Goal: Communication & Community: Answer question/provide support

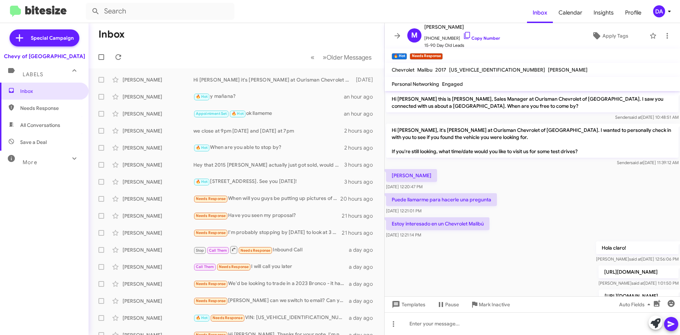
scroll to position [392, 0]
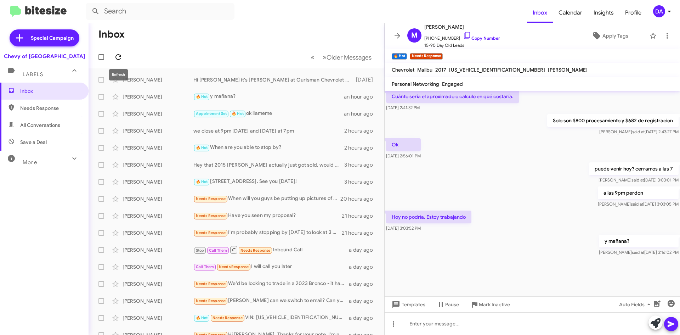
click at [121, 54] on icon at bounding box center [118, 57] width 8 height 8
click at [122, 56] on span at bounding box center [118, 57] width 14 height 8
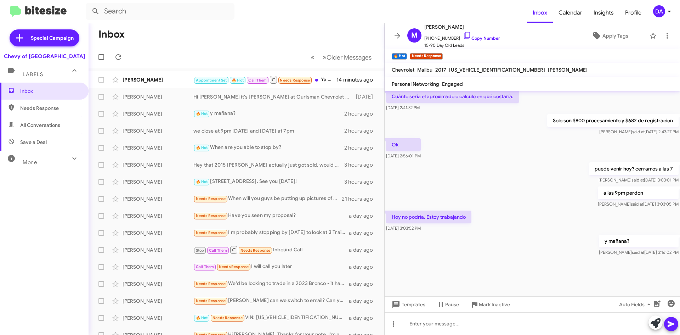
click at [148, 69] on mat-action-list "[PERSON_NAME] Appointment Set 🔥 Hot Call Them Needs Response Ya me pero no resp…" at bounding box center [236, 239] width 296 height 343
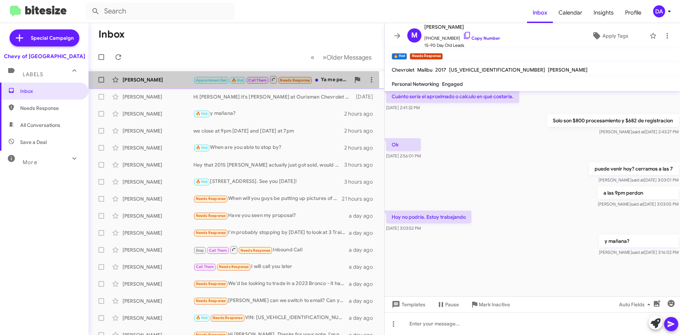
click at [178, 82] on div "[PERSON_NAME]" at bounding box center [157, 79] width 71 height 7
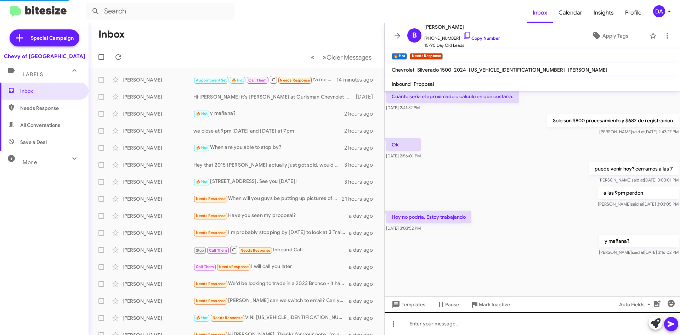
scroll to position [336, 0]
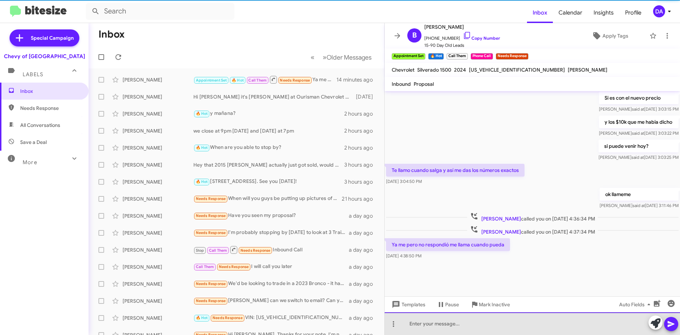
click at [463, 323] on div at bounding box center [531, 323] width 295 height 23
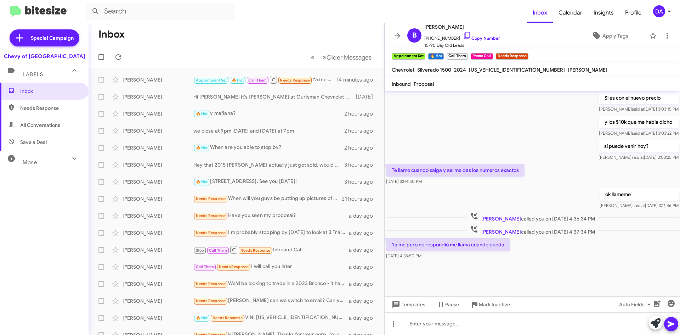
drag, startPoint x: 484, startPoint y: 37, endPoint x: 396, endPoint y: 66, distance: 92.1
click at [484, 37] on link "Copy Number" at bounding box center [481, 37] width 37 height 5
click at [28, 228] on div "Inbox Needs Response All Conversations Save a Deal More Important 🔥 Hot Appoint…" at bounding box center [44, 182] width 88 height 201
click at [27, 223] on div "Inbox Needs Response All Conversations Save a Deal More Important 🔥 Hot Appoint…" at bounding box center [44, 182] width 88 height 201
click at [34, 198] on div "Inbox Needs Response All Conversations Save a Deal More Important 🔥 Hot Appoint…" at bounding box center [44, 182] width 88 height 201
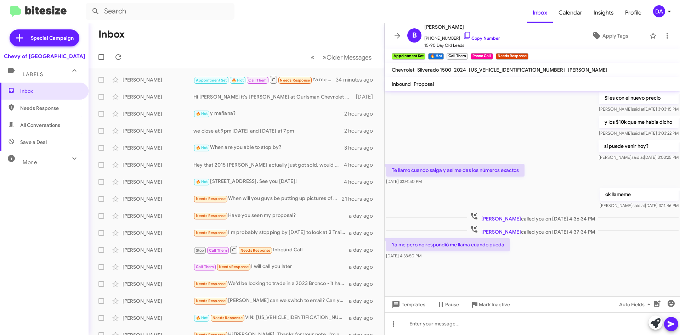
click at [304, 24] on mat-toolbar-row "Inbox" at bounding box center [236, 34] width 296 height 23
click at [9, 201] on div "Inbox Needs Response All Conversations Save a Deal More Important 🔥 Hot Appoint…" at bounding box center [44, 182] width 88 height 201
click at [116, 59] on icon at bounding box center [118, 57] width 8 height 8
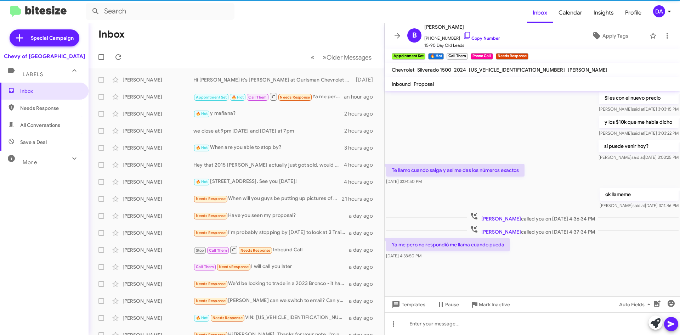
click at [150, 75] on div "[PERSON_NAME] Hi [PERSON_NAME] it's [PERSON_NAME] at Ourisman Chevrolet of [GEO…" at bounding box center [236, 80] width 284 height 14
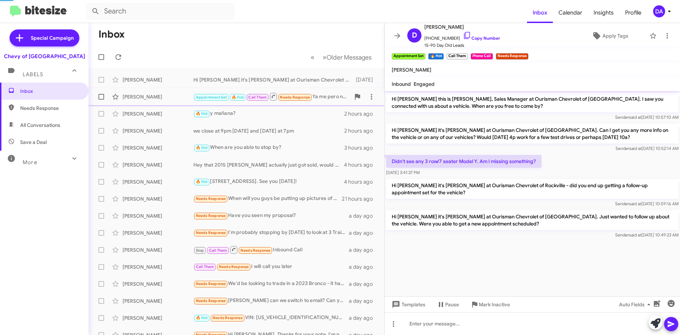
click at [159, 95] on div "[PERSON_NAME]" at bounding box center [157, 96] width 71 height 7
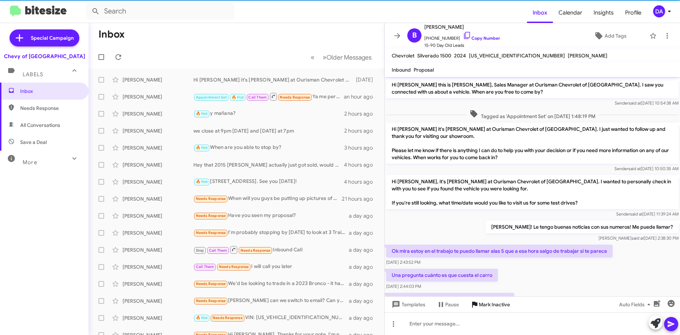
scroll to position [321, 0]
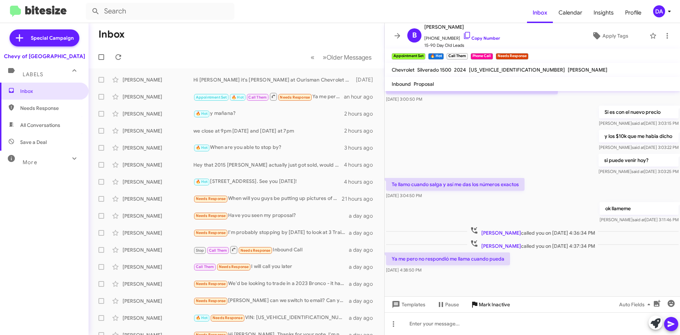
click at [480, 305] on span "Mark Inactive" at bounding box center [494, 304] width 31 height 13
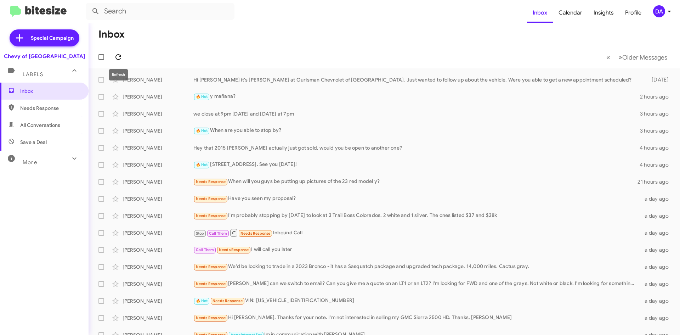
click at [117, 56] on icon at bounding box center [118, 57] width 8 height 8
click at [256, 92] on div "[PERSON_NAME] 🔥 Hot y mañana? 2 hours ago" at bounding box center [384, 97] width 580 height 14
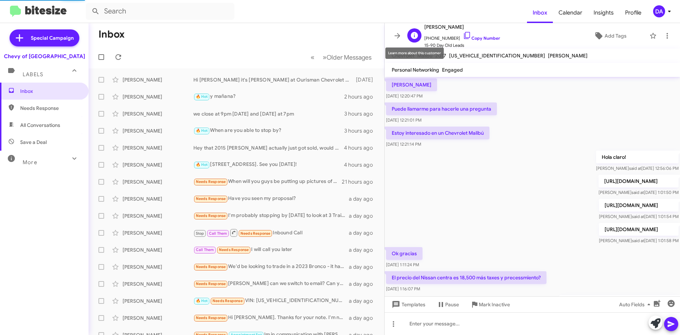
scroll to position [298, 0]
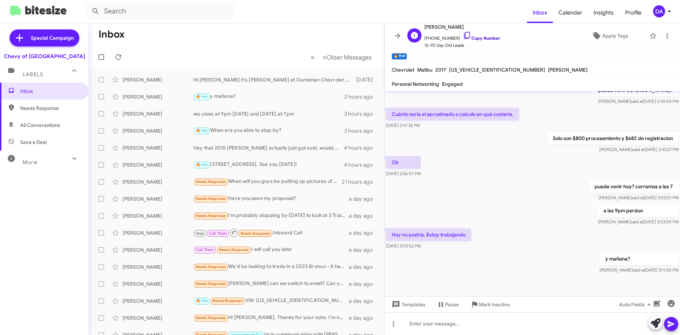
click at [476, 36] on link "Copy Number" at bounding box center [481, 37] width 37 height 5
click at [476, 39] on link "Copy Number" at bounding box center [481, 37] width 37 height 5
click at [119, 62] on button at bounding box center [118, 57] width 14 height 14
